Goal: Task Accomplishment & Management: Manage account settings

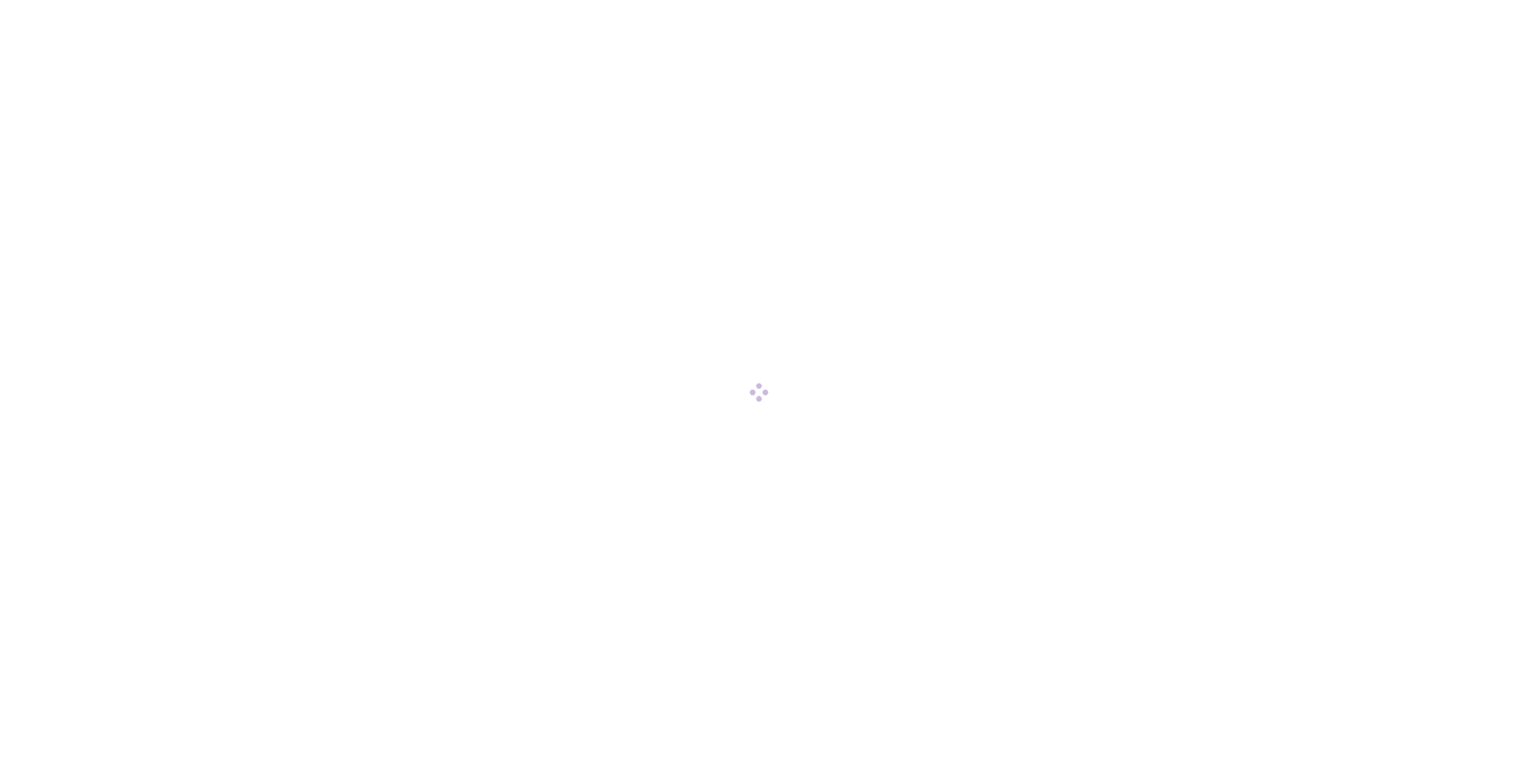
scroll to position [124, 0]
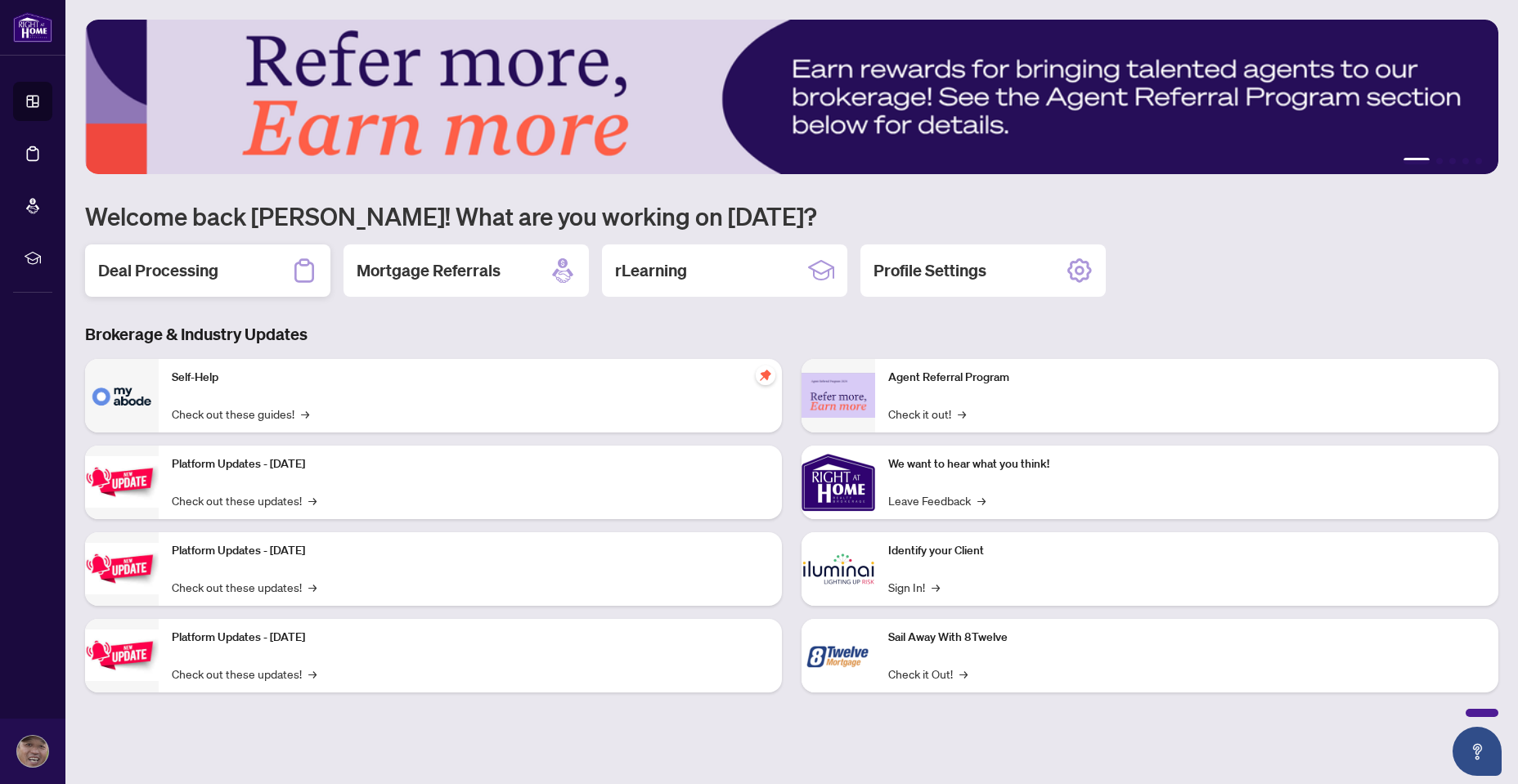
click at [122, 269] on h2 "Deal Processing" at bounding box center [158, 271] width 120 height 23
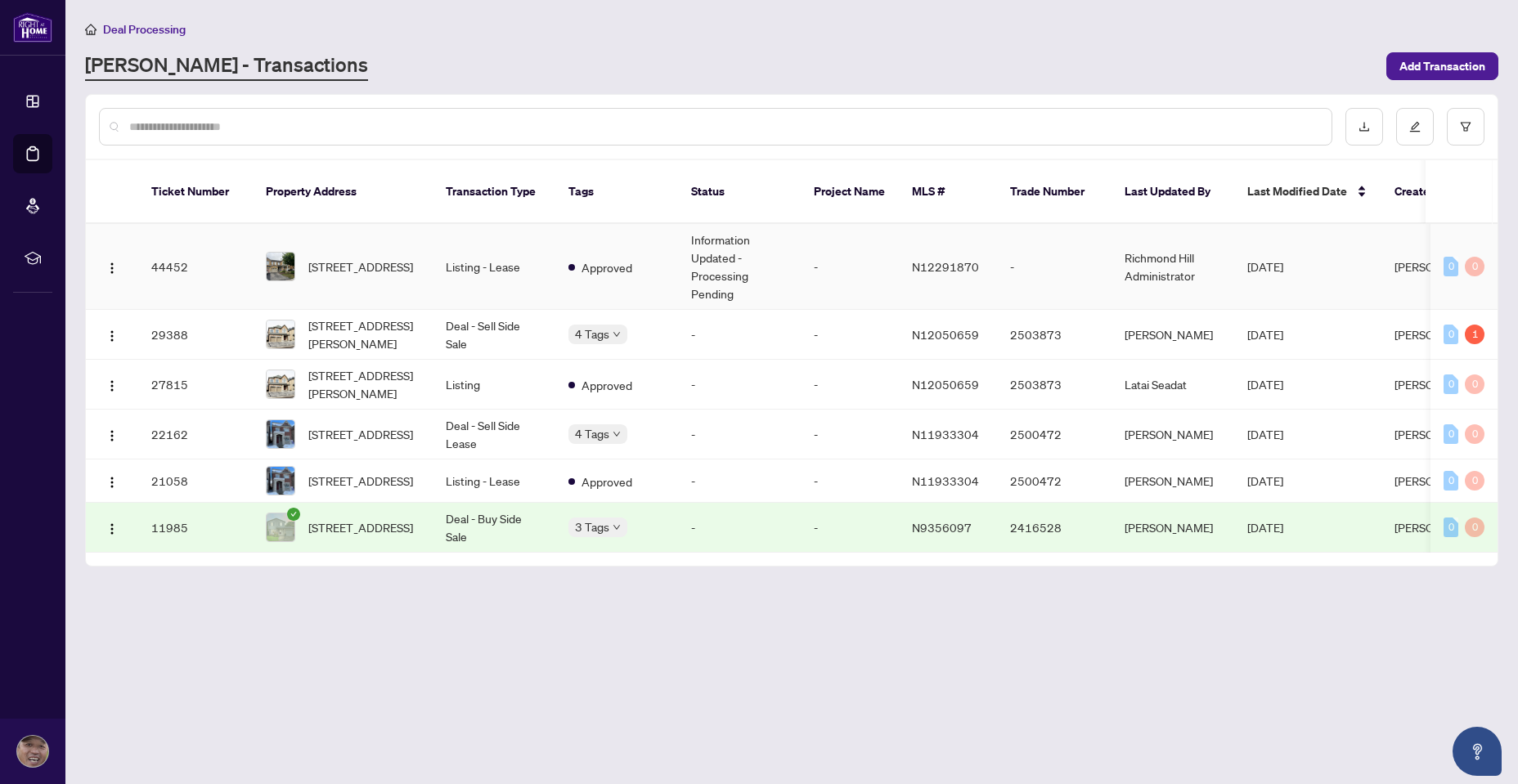
click at [175, 247] on td "44452" at bounding box center [195, 267] width 114 height 86
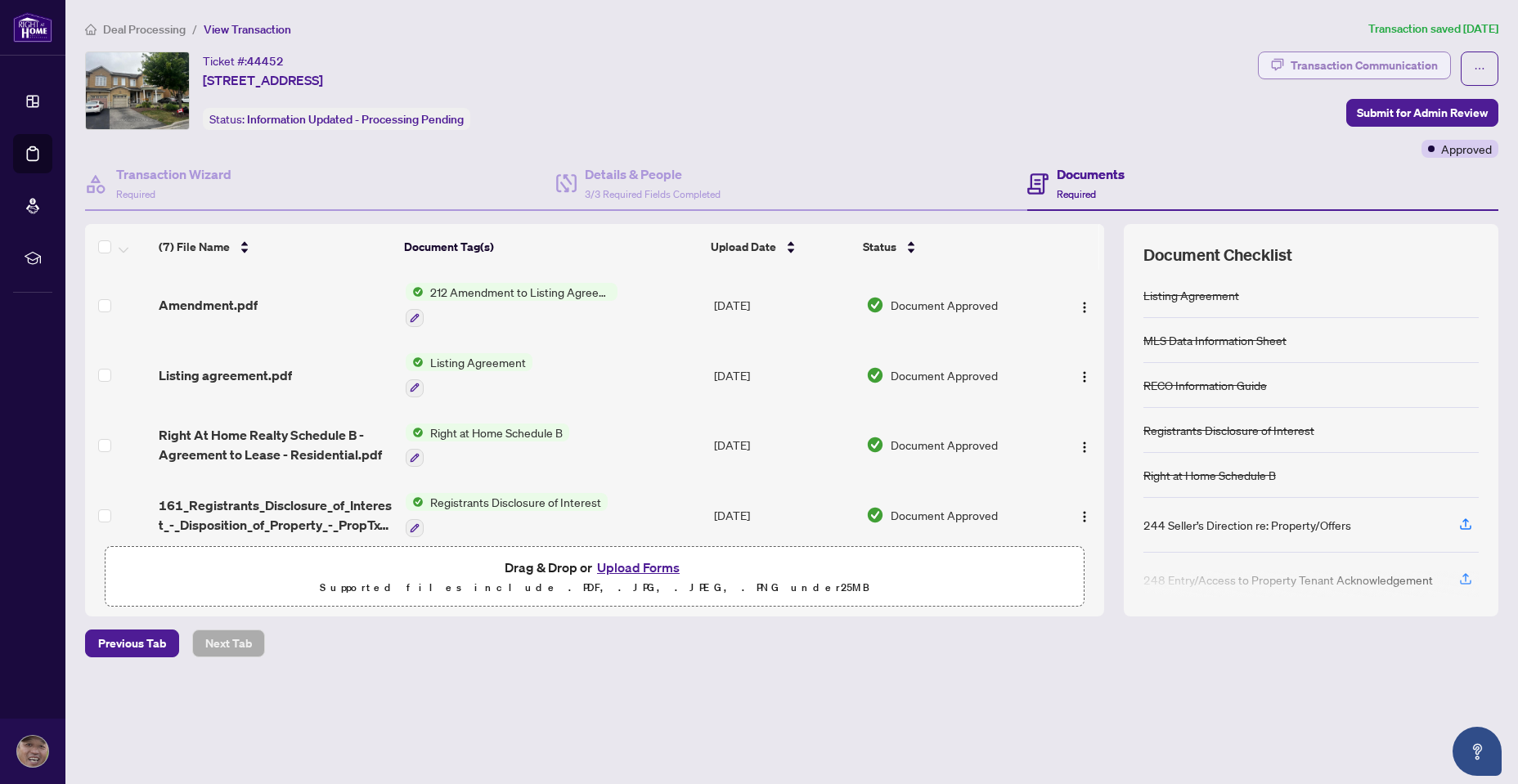
click at [1349, 65] on div "Transaction Communication" at bounding box center [1365, 65] width 148 height 26
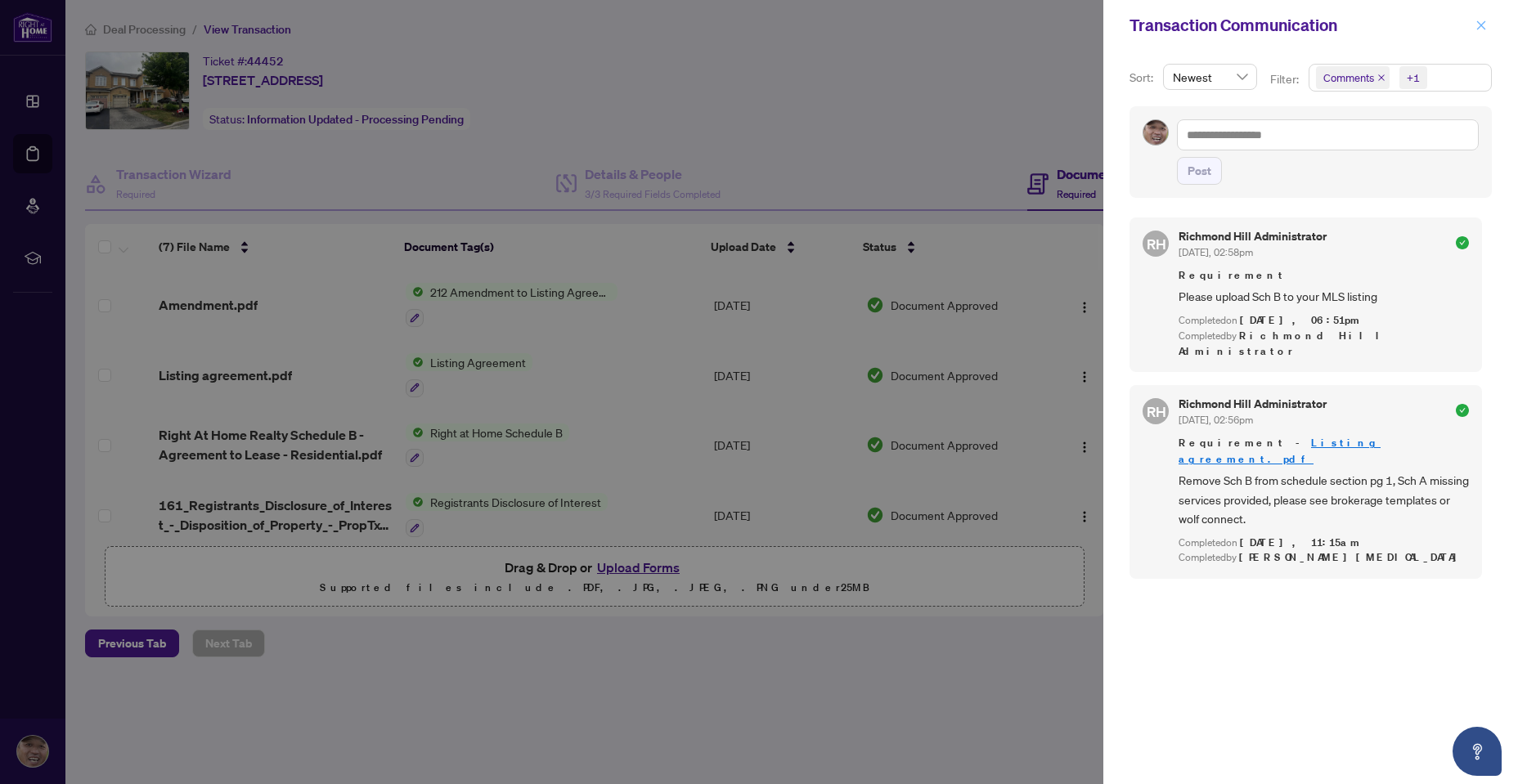
click at [1485, 23] on icon "close" at bounding box center [1481, 24] width 9 height 9
